Goal: Task Accomplishment & Management: Complete application form

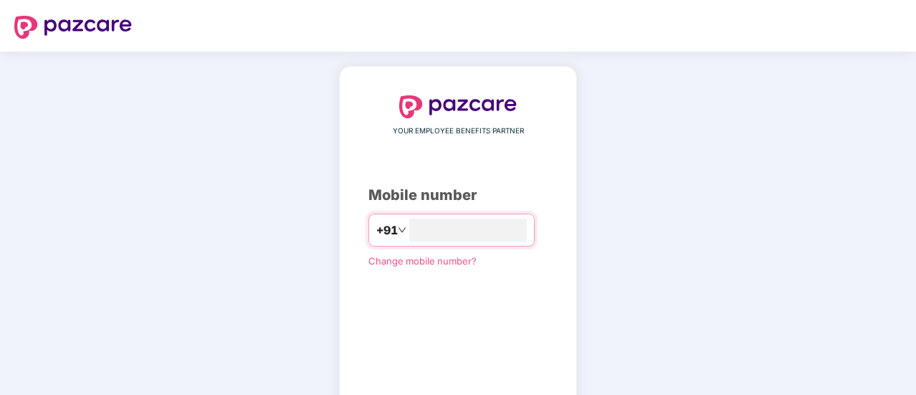
type input "**********"
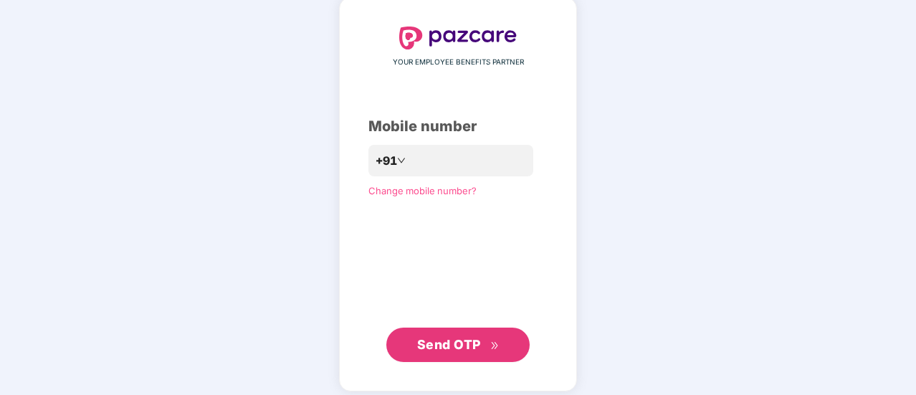
click at [627, 110] on div "**********" at bounding box center [458, 194] width 916 height 423
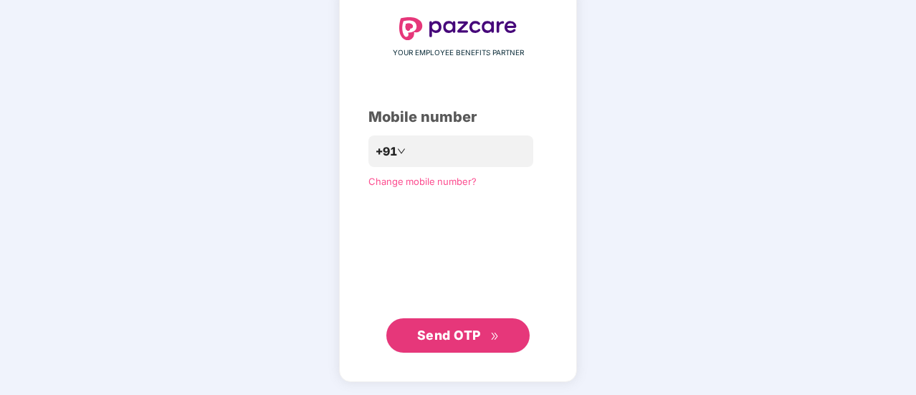
click at [436, 352] on div "**********" at bounding box center [458, 185] width 238 height 394
click at [433, 345] on button "Send OTP" at bounding box center [457, 335] width 143 height 34
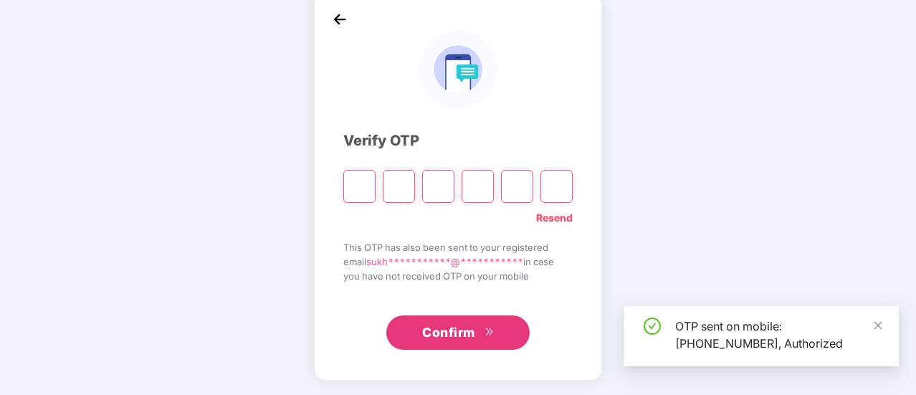
scroll to position [72, 0]
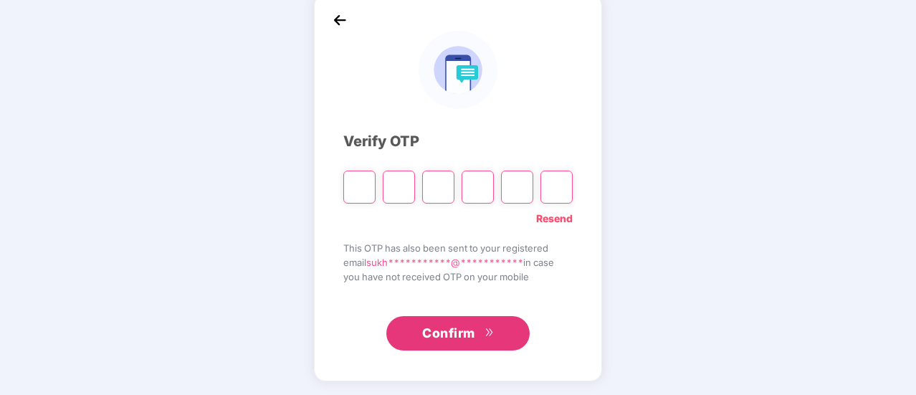
type input "*"
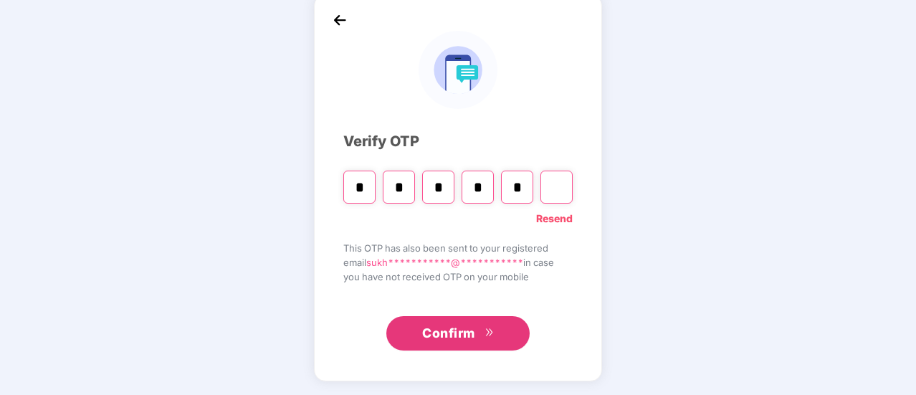
type input "*"
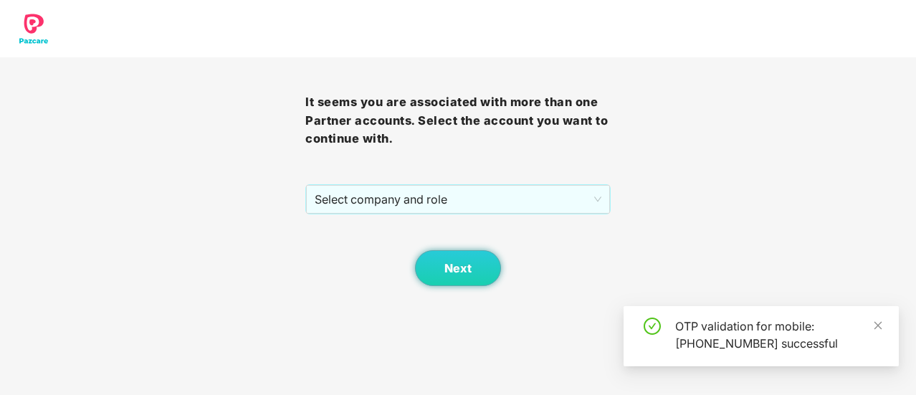
scroll to position [0, 0]
click at [440, 201] on span "Select company and role" at bounding box center [458, 199] width 287 height 27
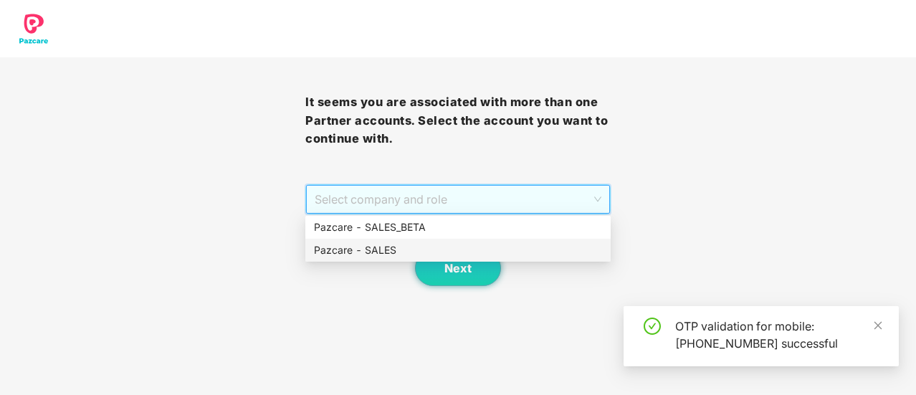
click at [449, 255] on div "Pazcare - SALES" at bounding box center [458, 250] width 288 height 16
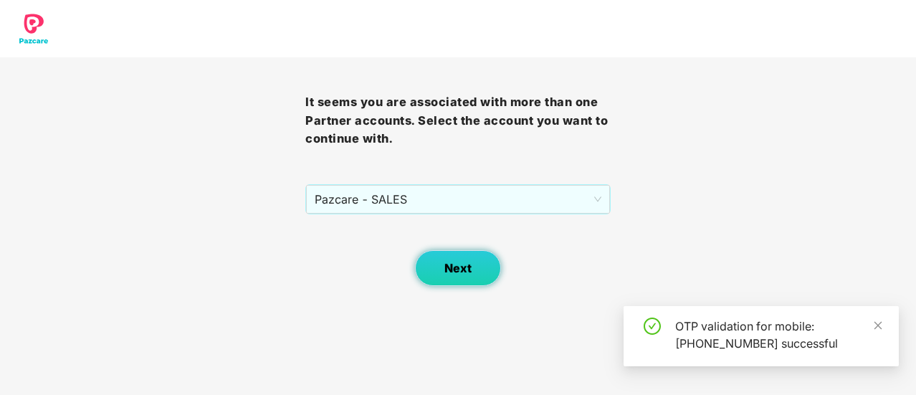
click at [449, 255] on button "Next" at bounding box center [458, 268] width 86 height 36
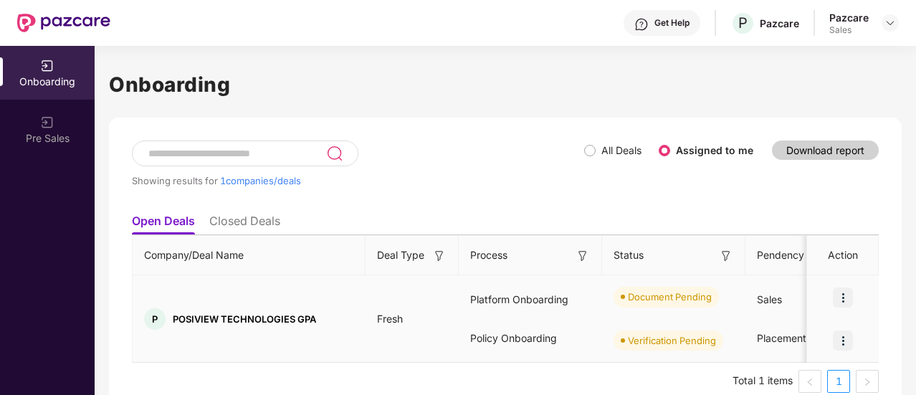
click at [840, 298] on img at bounding box center [843, 298] width 20 height 20
click at [489, 353] on div "Policy Onboarding" at bounding box center [530, 338] width 143 height 39
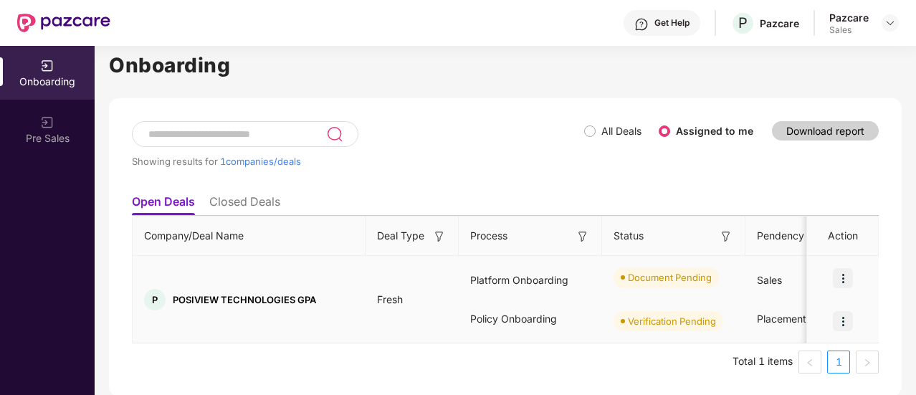
click at [404, 285] on td "Fresh" at bounding box center [412, 299] width 93 height 87
click at [845, 276] on img at bounding box center [843, 278] width 20 height 20
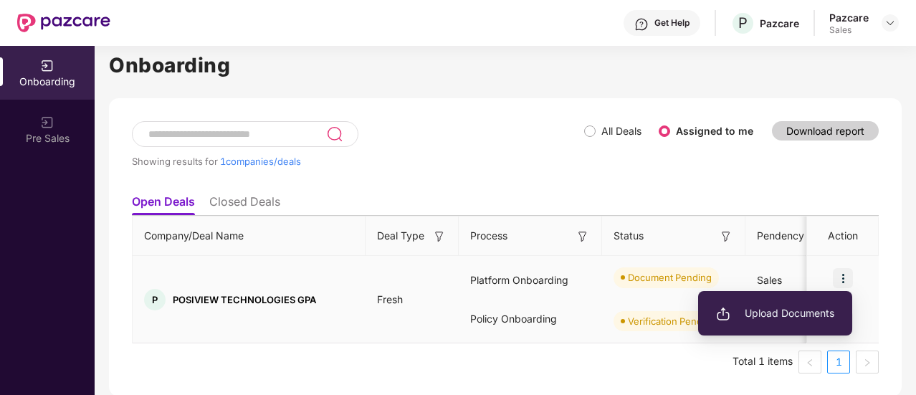
click at [801, 306] on span "Upload Documents" at bounding box center [775, 313] width 118 height 16
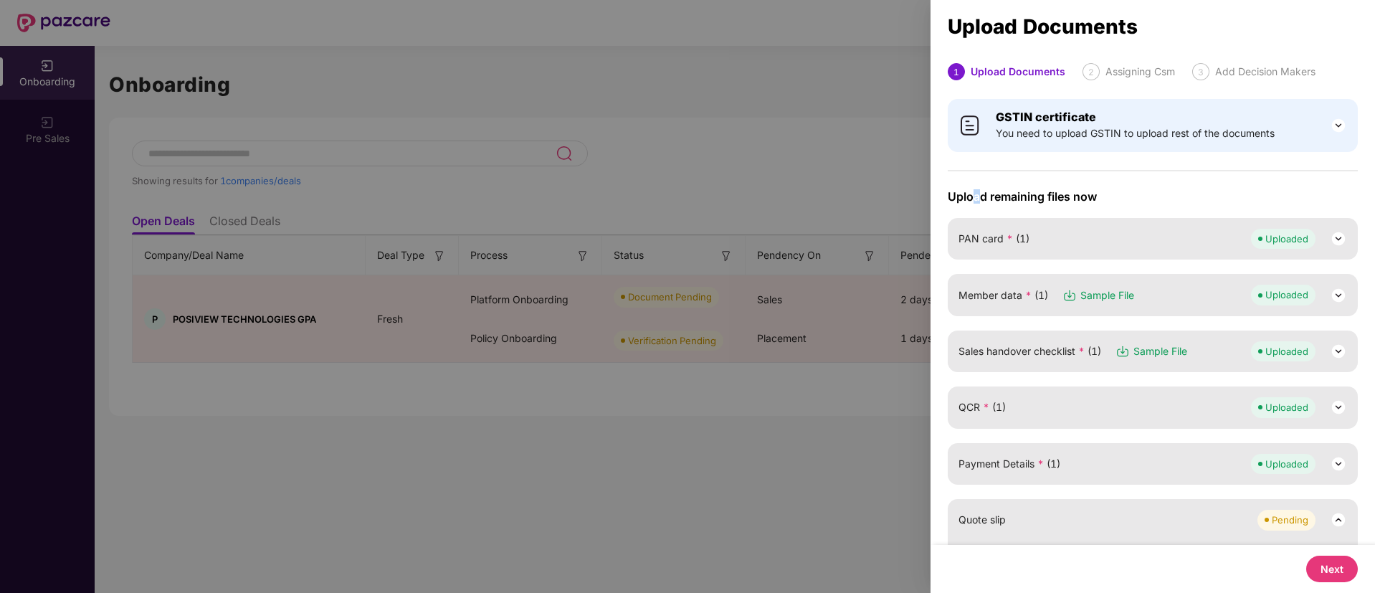
drag, startPoint x: 913, startPoint y: 1, endPoint x: 978, endPoint y: 189, distance: 198.6
click at [916, 189] on span "Upload remaining files now" at bounding box center [1153, 196] width 410 height 14
click at [916, 394] on div "Quote slip Pending" at bounding box center [1153, 520] width 389 height 20
click at [916, 394] on button "Next" at bounding box center [1332, 569] width 52 height 27
select select "**********"
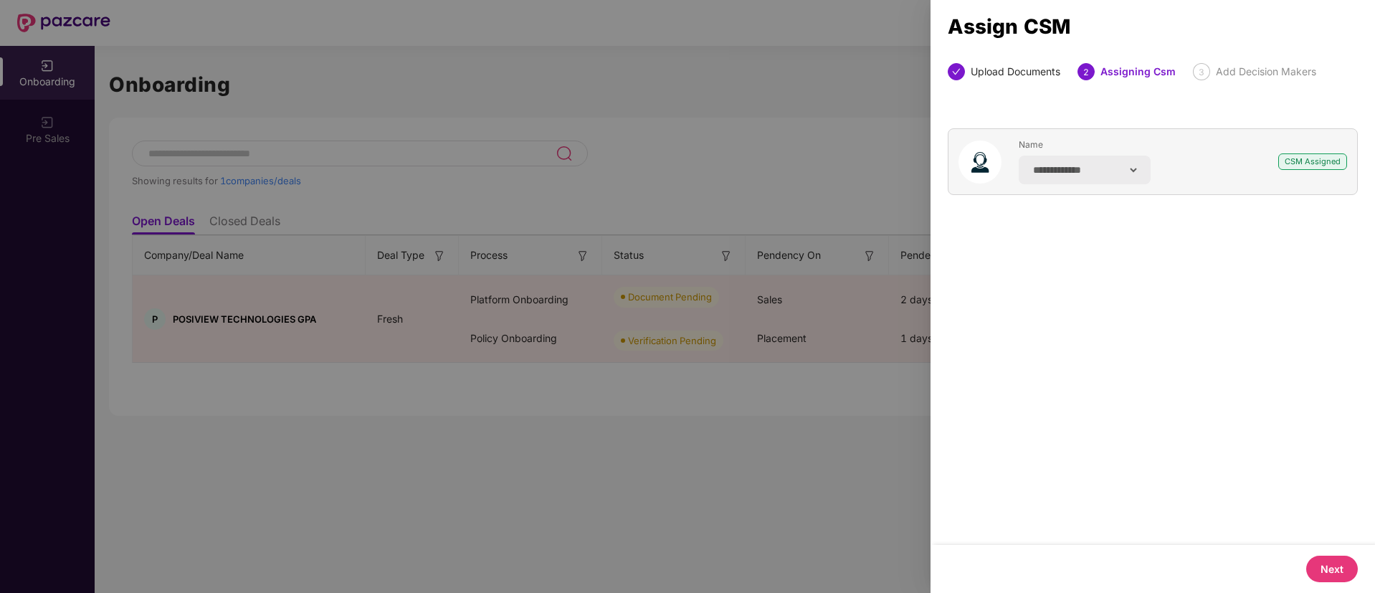
click at [916, 394] on button "Next" at bounding box center [1332, 569] width 52 height 27
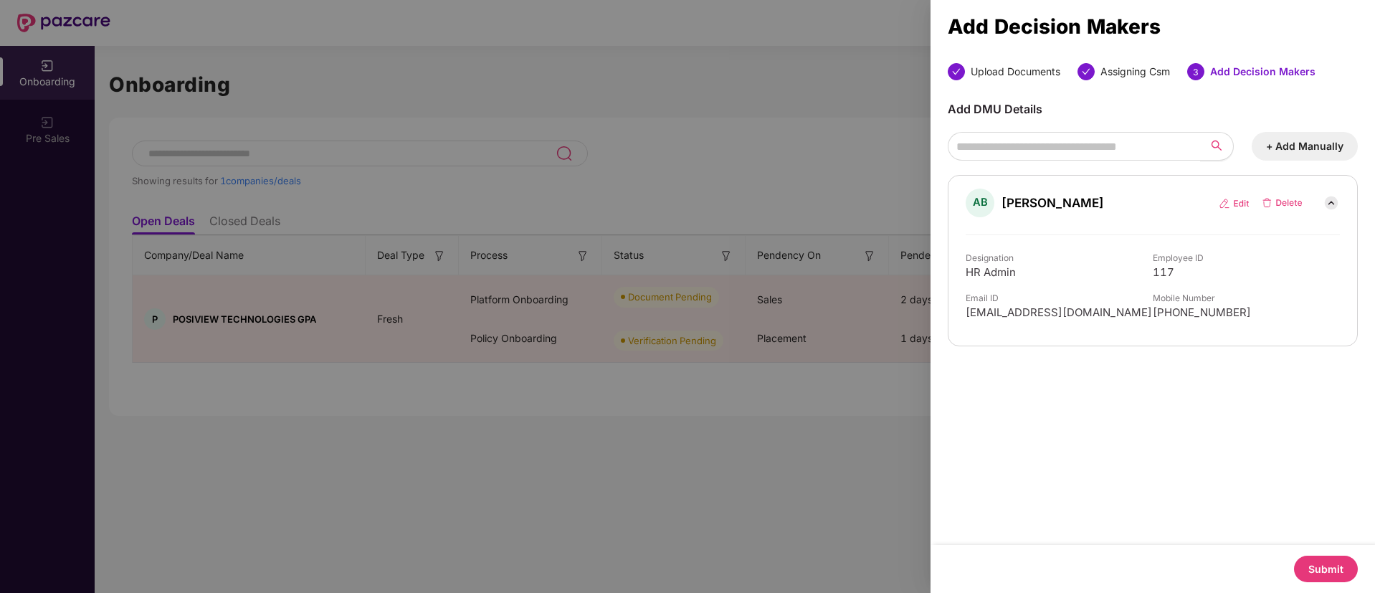
click at [916, 394] on button "Submit" at bounding box center [1326, 569] width 64 height 27
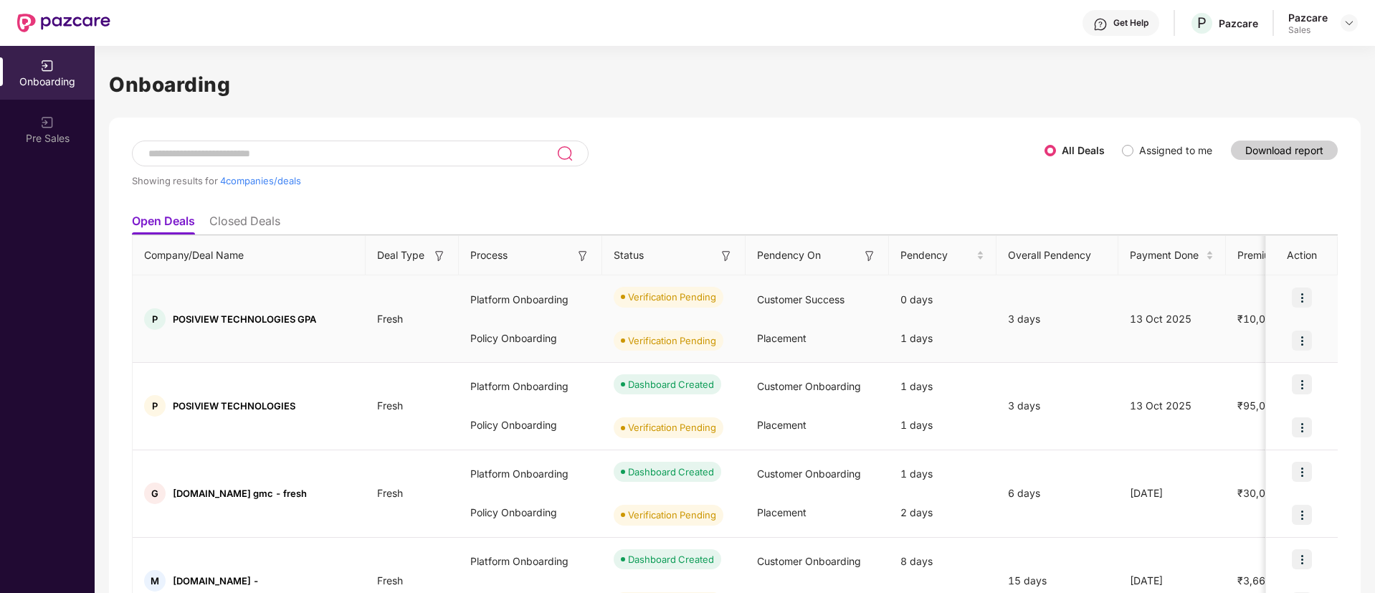
click at [916, 340] on img at bounding box center [1302, 341] width 20 height 20
click at [252, 215] on li "Closed Deals" at bounding box center [244, 224] width 71 height 21
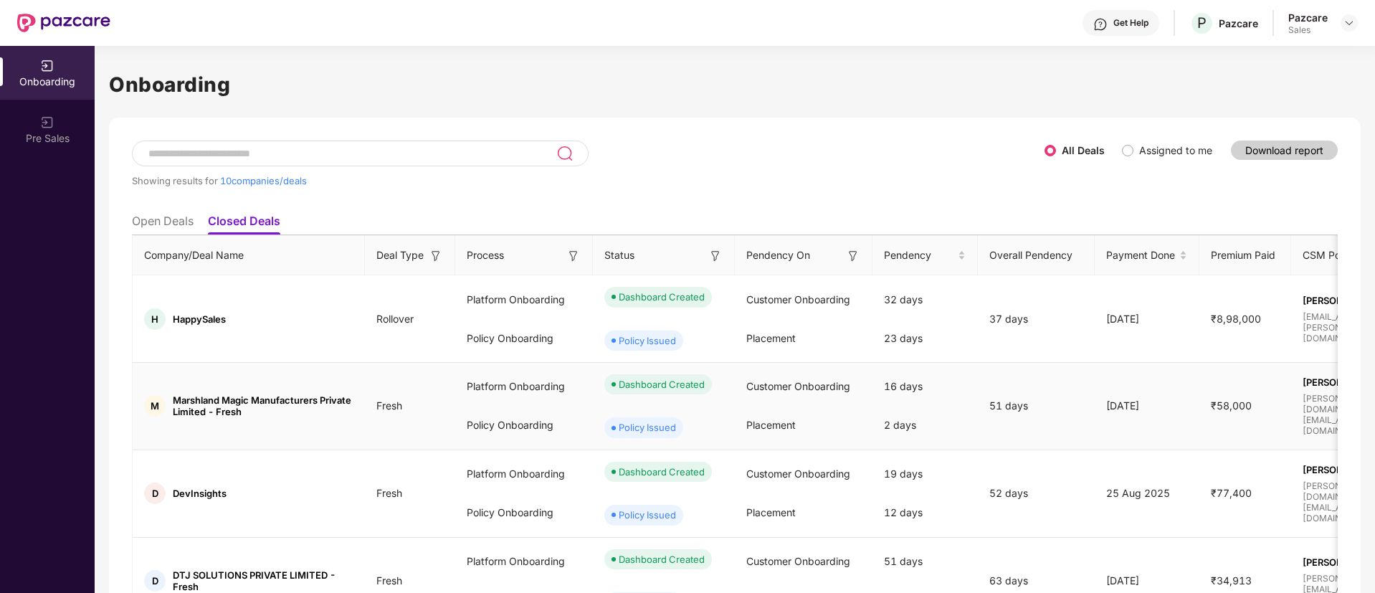
click at [455, 385] on td "Platform Onboarding Policy Onboarding" at bounding box center [524, 406] width 138 height 87
click at [167, 212] on ul "Open Deals Closed Deals" at bounding box center [735, 220] width 1206 height 29
click at [161, 219] on li "Open Deals" at bounding box center [163, 224] width 62 height 21
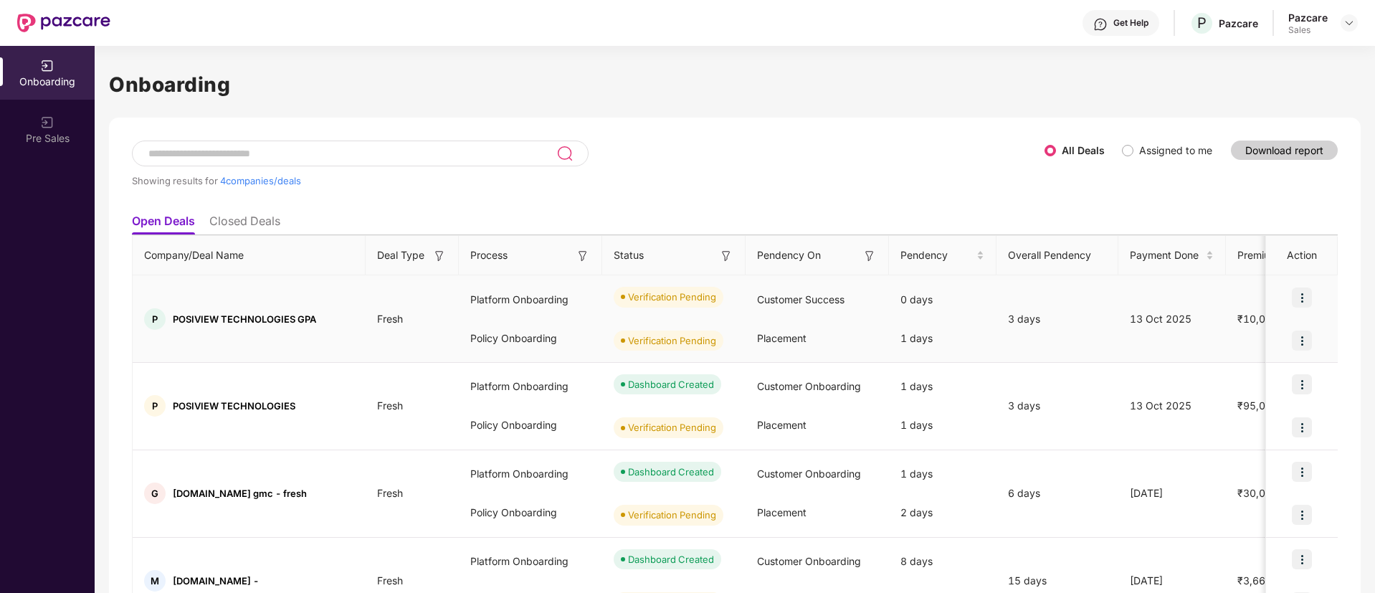
click at [916, 342] on img at bounding box center [1302, 341] width 20 height 20
click at [916, 316] on div "13 Oct 2025" at bounding box center [1172, 319] width 108 height 16
click at [916, 340] on img at bounding box center [1302, 341] width 20 height 20
click at [617, 285] on div "Verification Pending" at bounding box center [673, 296] width 143 height 43
click at [232, 227] on li "Closed Deals" at bounding box center [244, 224] width 71 height 21
